Goal: Contribute content: Contribute content

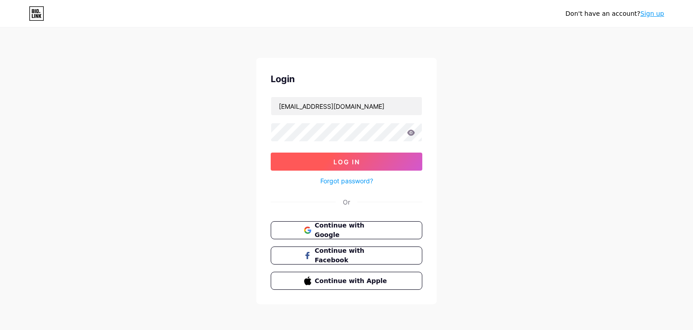
click at [322, 165] on button "Log In" at bounding box center [347, 161] width 152 height 18
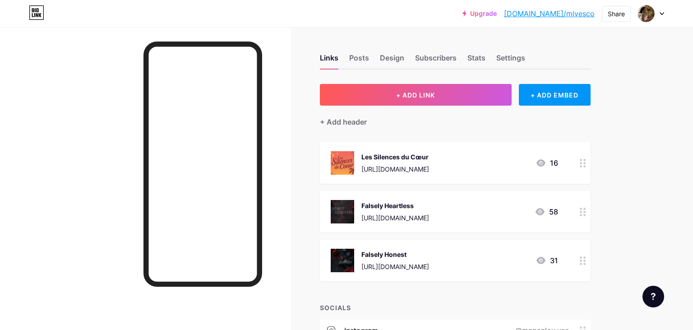
click at [379, 255] on div "Falsely Honest" at bounding box center [395, 253] width 68 height 9
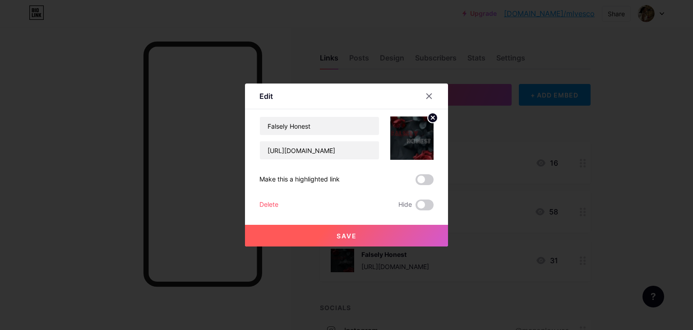
click at [430, 118] on circle at bounding box center [432, 118] width 10 height 10
click at [416, 129] on rect at bounding box center [410, 131] width 14 height 14
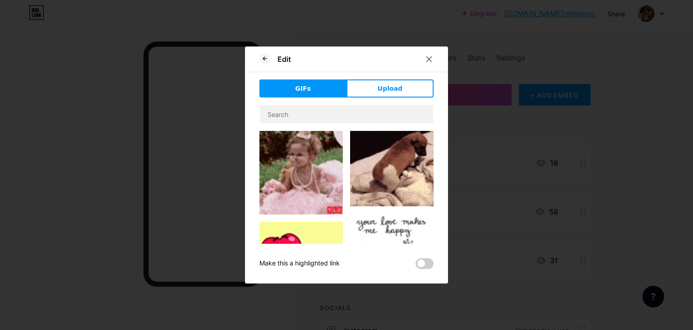
click at [395, 98] on div "GIFs Upload Content YouTube Play YouTube video without leaving your page. ADD V…" at bounding box center [346, 173] width 174 height 189
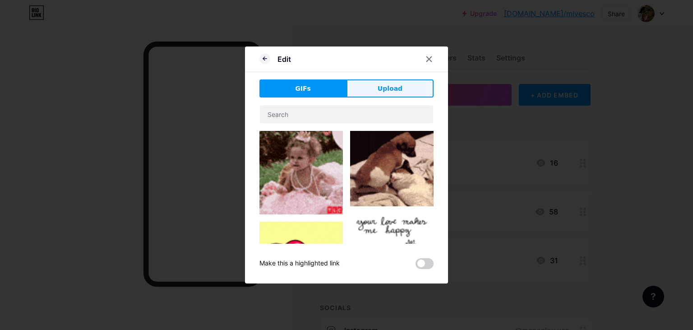
click at [392, 91] on span "Upload" at bounding box center [389, 88] width 25 height 9
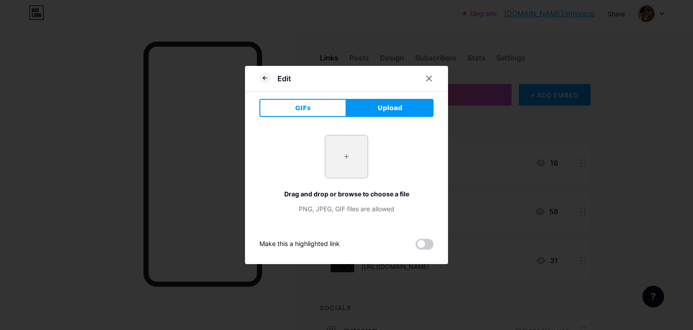
click at [329, 159] on input "file" at bounding box center [346, 156] width 42 height 42
type input "C:\fakepath\Screenshot [DATE] at 13-33-43 1 - A4.png"
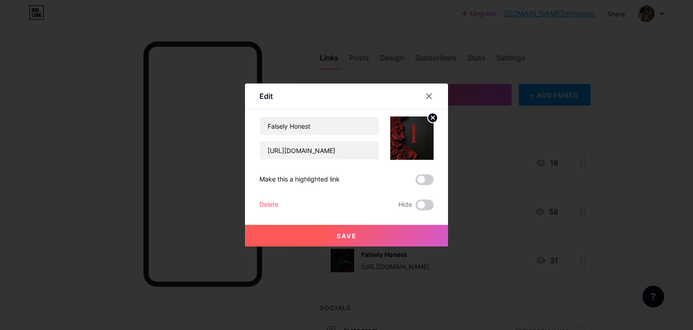
click at [372, 239] on button "Save" at bounding box center [346, 236] width 203 height 22
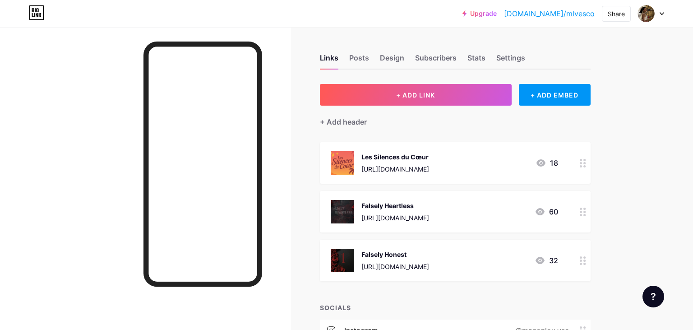
click at [391, 203] on div "Falsely Heartless" at bounding box center [395, 205] width 68 height 9
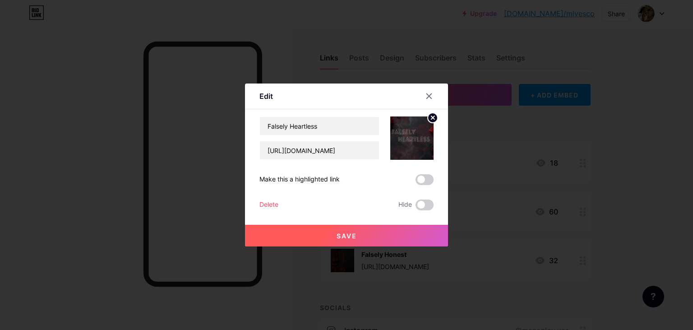
click at [432, 118] on icon at bounding box center [432, 117] width 3 height 3
click at [419, 129] on icon at bounding box center [412, 132] width 18 height 17
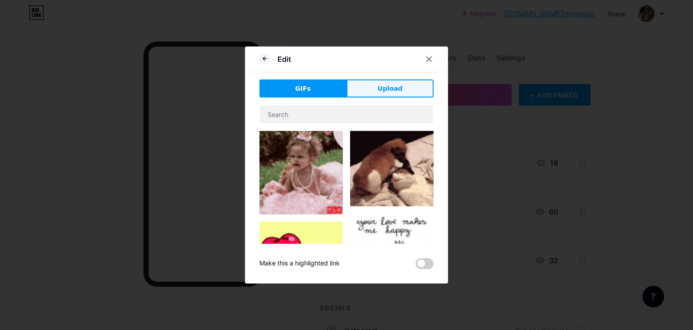
click at [386, 86] on span "Upload" at bounding box center [389, 88] width 25 height 9
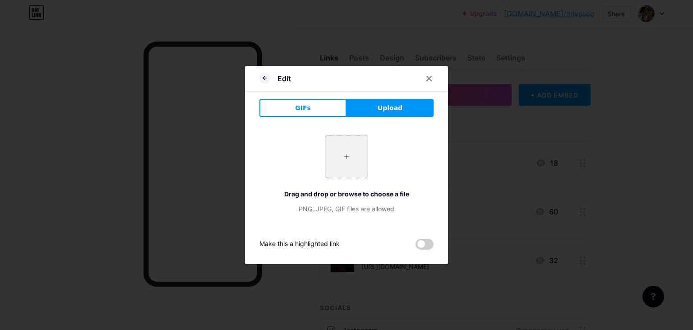
click at [338, 166] on input "file" at bounding box center [346, 156] width 42 height 42
type input "C:\fakepath\Screenshot [DATE] at 13-34-19 1 - A4.png"
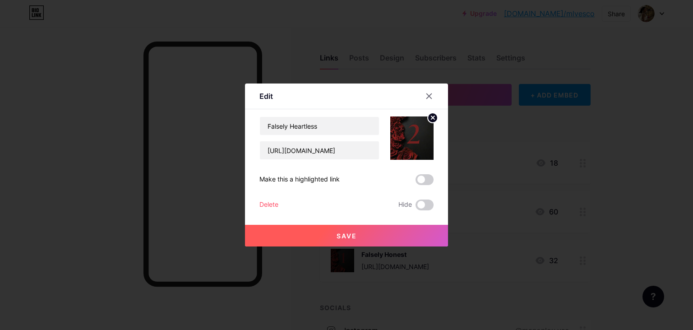
click at [374, 236] on button "Save" at bounding box center [346, 236] width 203 height 22
